Goal: Obtain resource: Download file/media

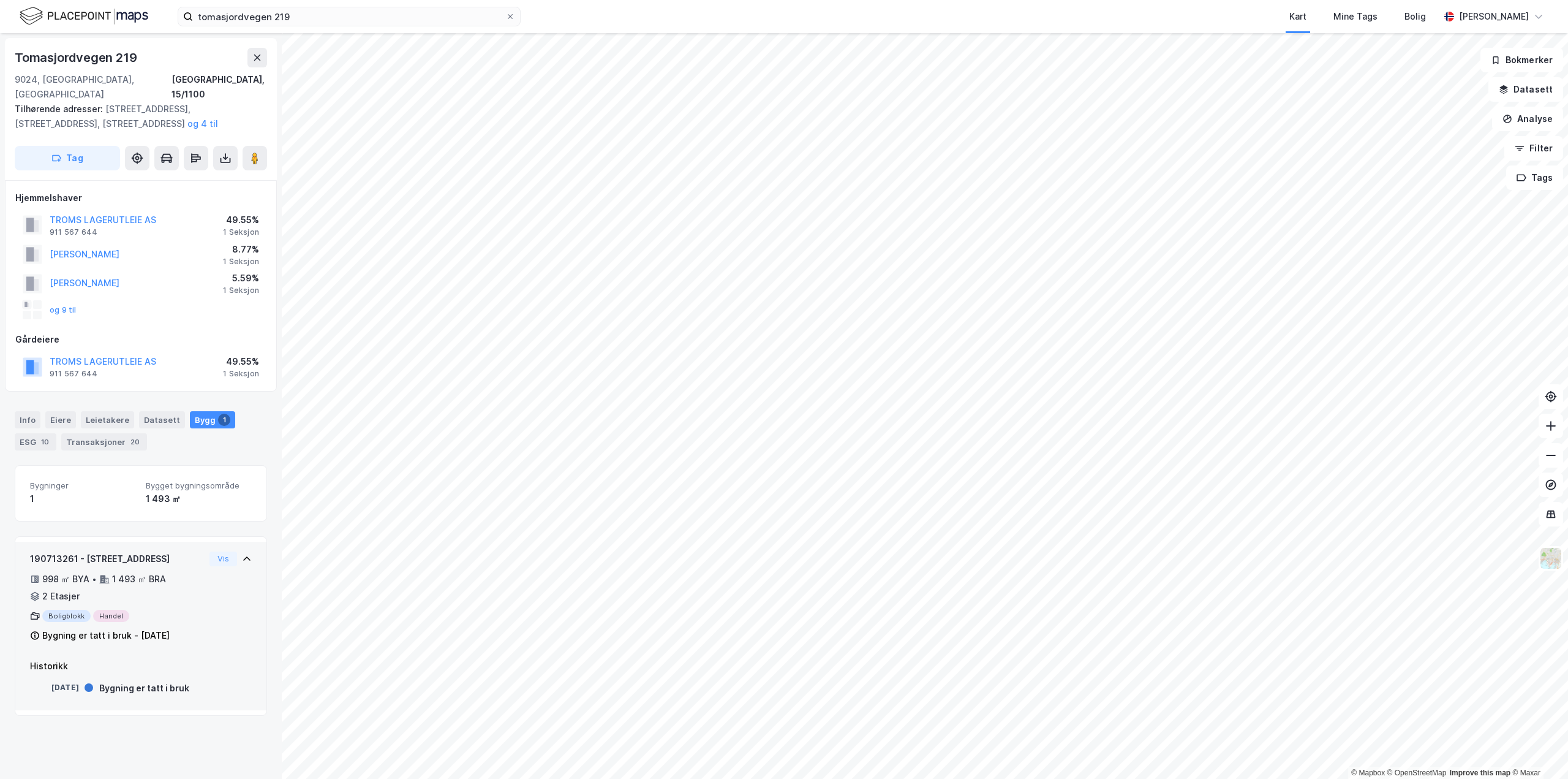
click at [215, 568] on div "190713261 - [GEOGRAPHIC_DATA] 217A 998 ㎡ BYA • 1 493 ㎡ BRA • 2 Etasjer Boligblo…" at bounding box center [141, 602] width 222 height 102
click at [213, 569] on div "190713261 - [GEOGRAPHIC_DATA] 217A 998 ㎡ BYA • 1 493 ㎡ BRA • 2 Etasjer Boligblo…" at bounding box center [141, 602] width 222 height 102
click at [57, 411] on div "Eiere" at bounding box center [60, 420] width 31 height 17
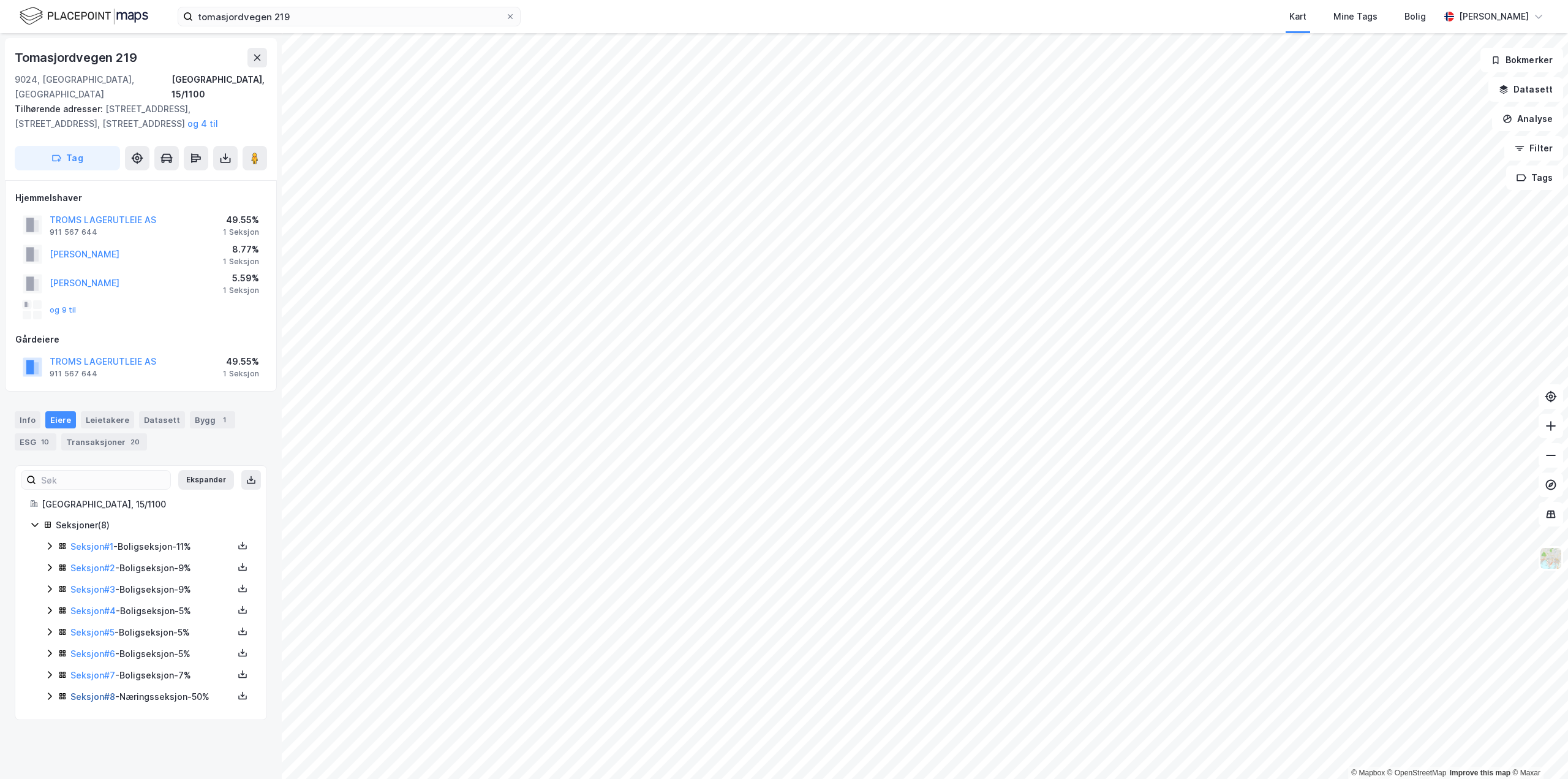
click at [92, 691] on link "Seksjon # 8" at bounding box center [92, 696] width 44 height 11
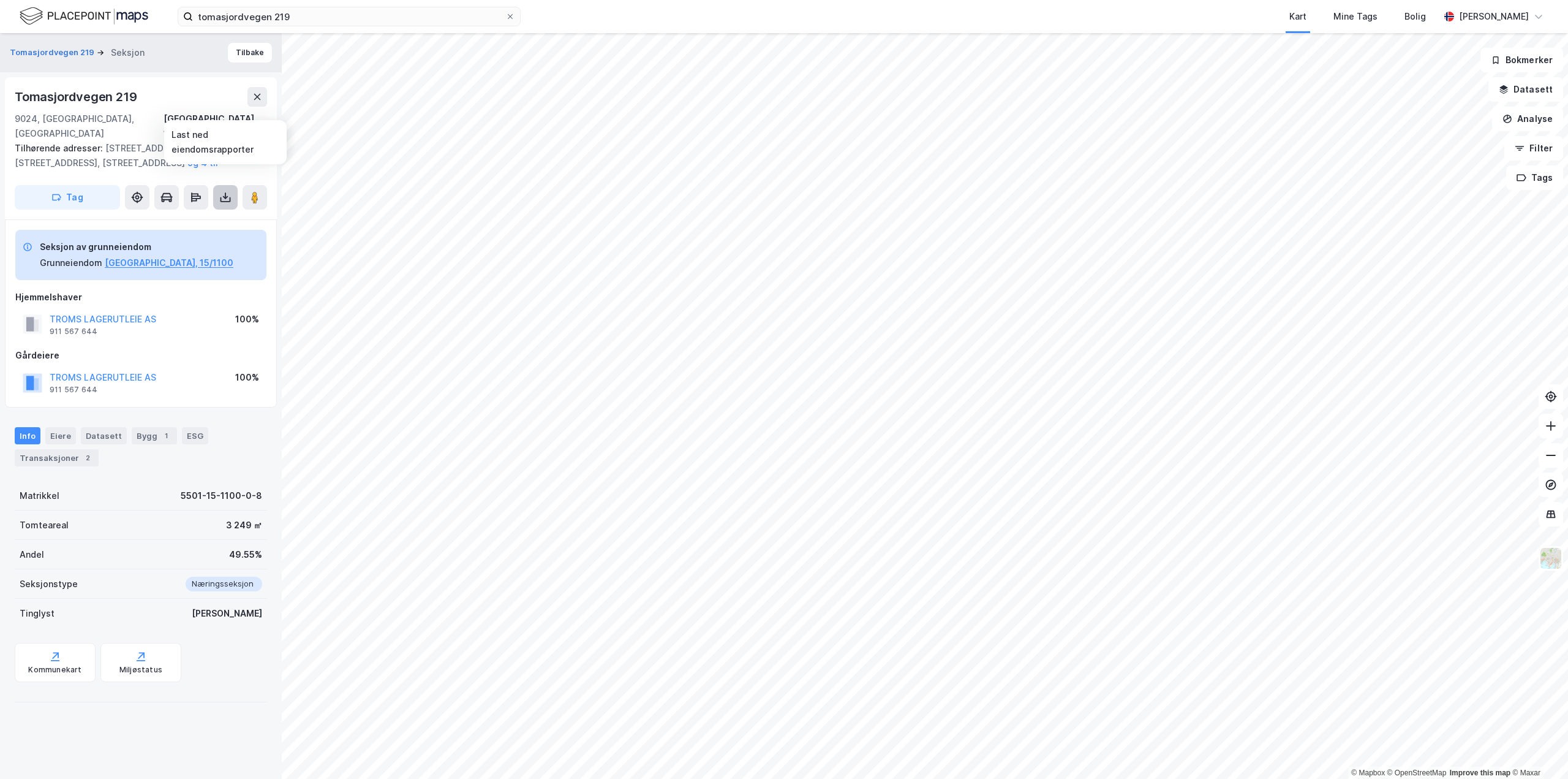
click at [226, 191] on icon at bounding box center [226, 197] width 12 height 12
click at [207, 237] on div "Last ned matrikkelrapport" at bounding box center [180, 241] width 101 height 10
